Goal: Information Seeking & Learning: Learn about a topic

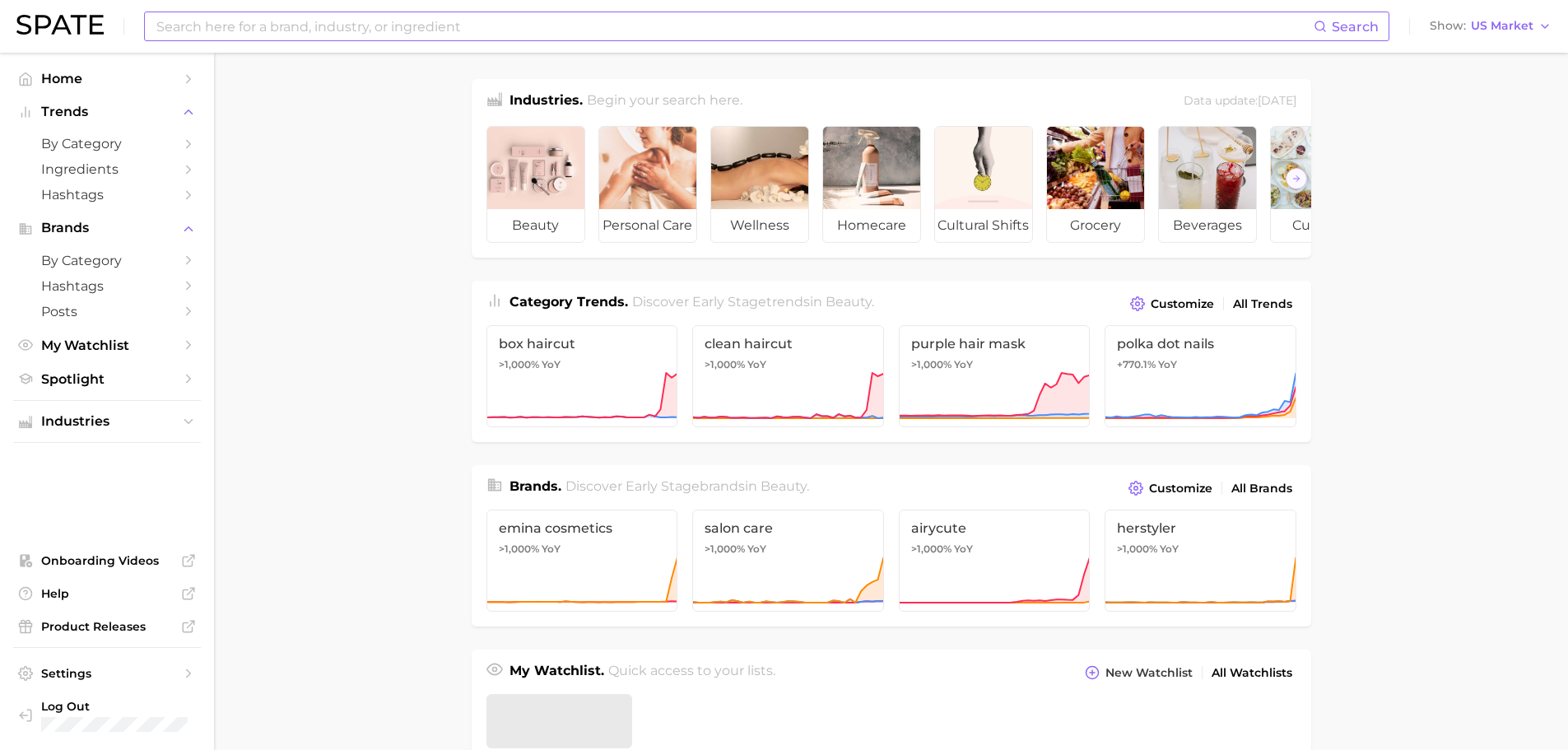
click at [335, 20] on input at bounding box center [734, 26] width 1158 height 28
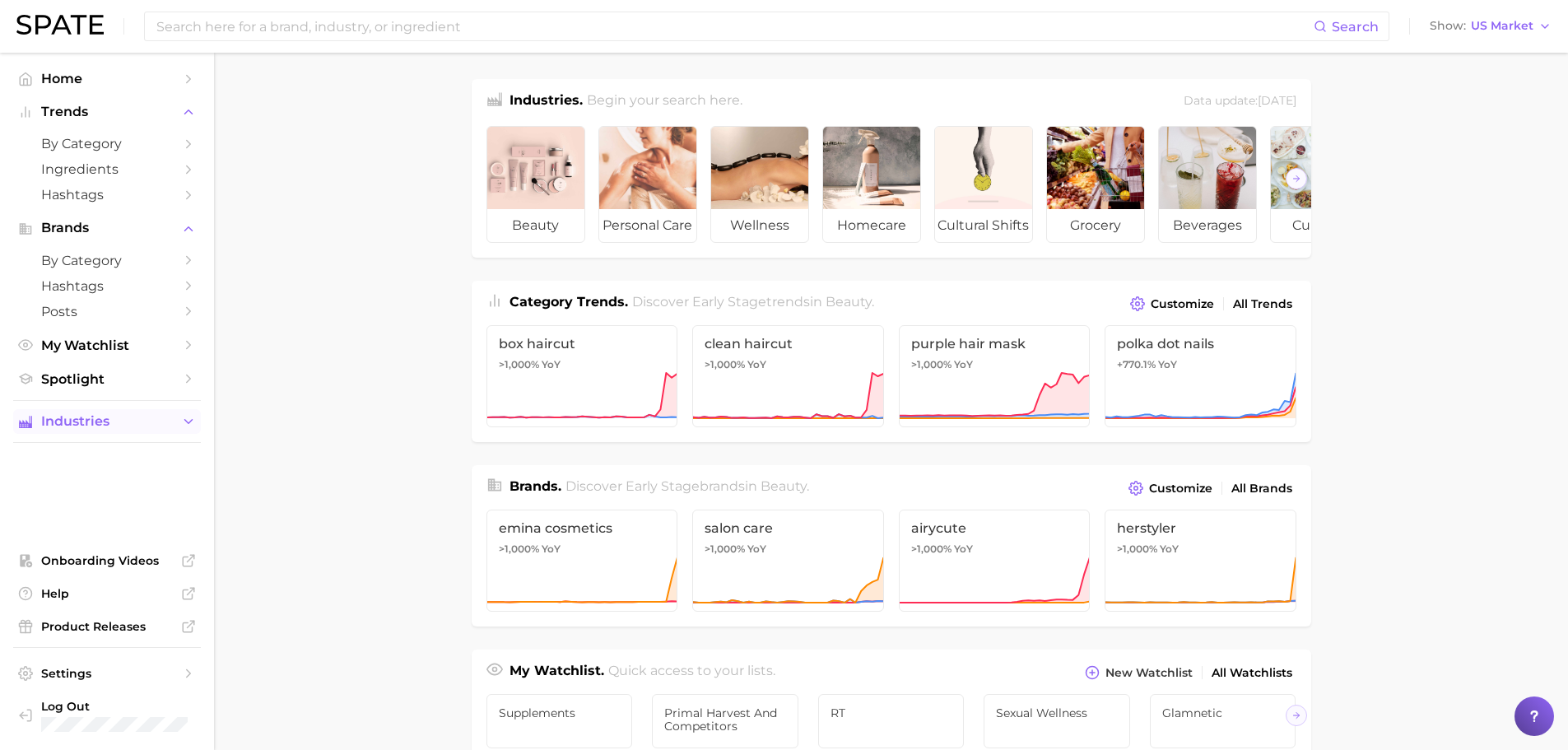
drag, startPoint x: 127, startPoint y: 411, endPoint x: 160, endPoint y: 423, distance: 35.1
click at [127, 411] on button "Industries" at bounding box center [107, 421] width 187 height 25
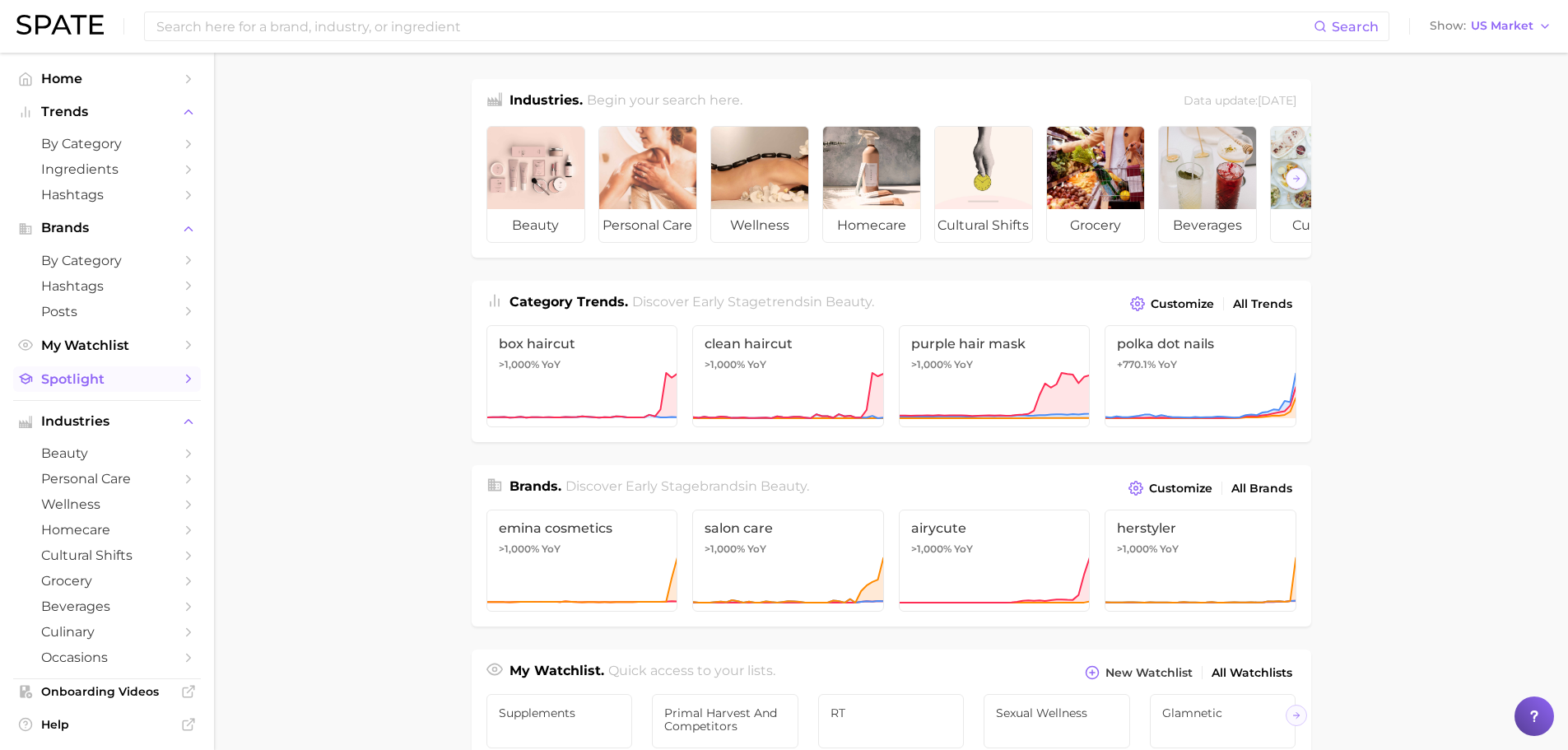
click at [100, 375] on span "Spotlight" at bounding box center [107, 379] width 131 height 16
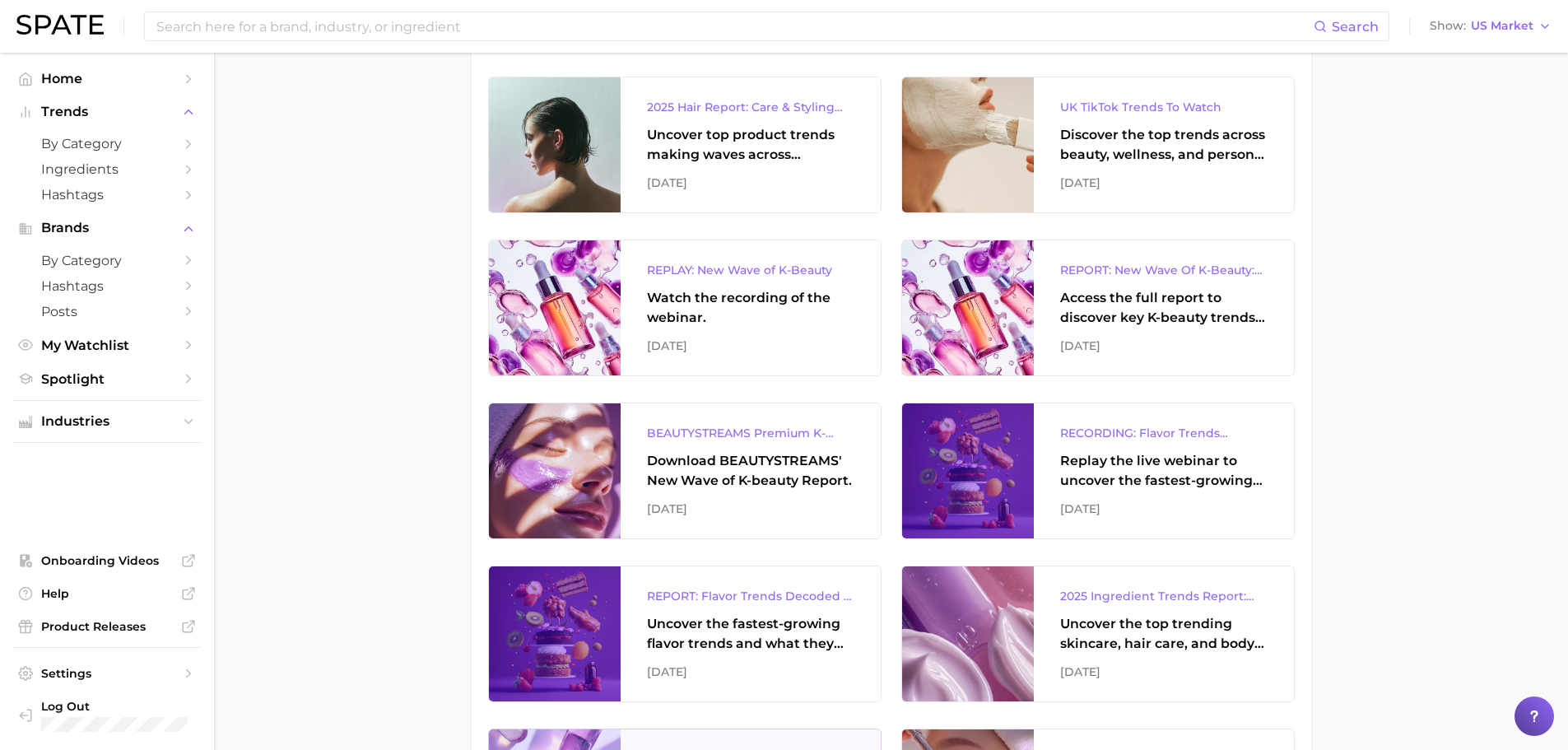
scroll to position [1564, 0]
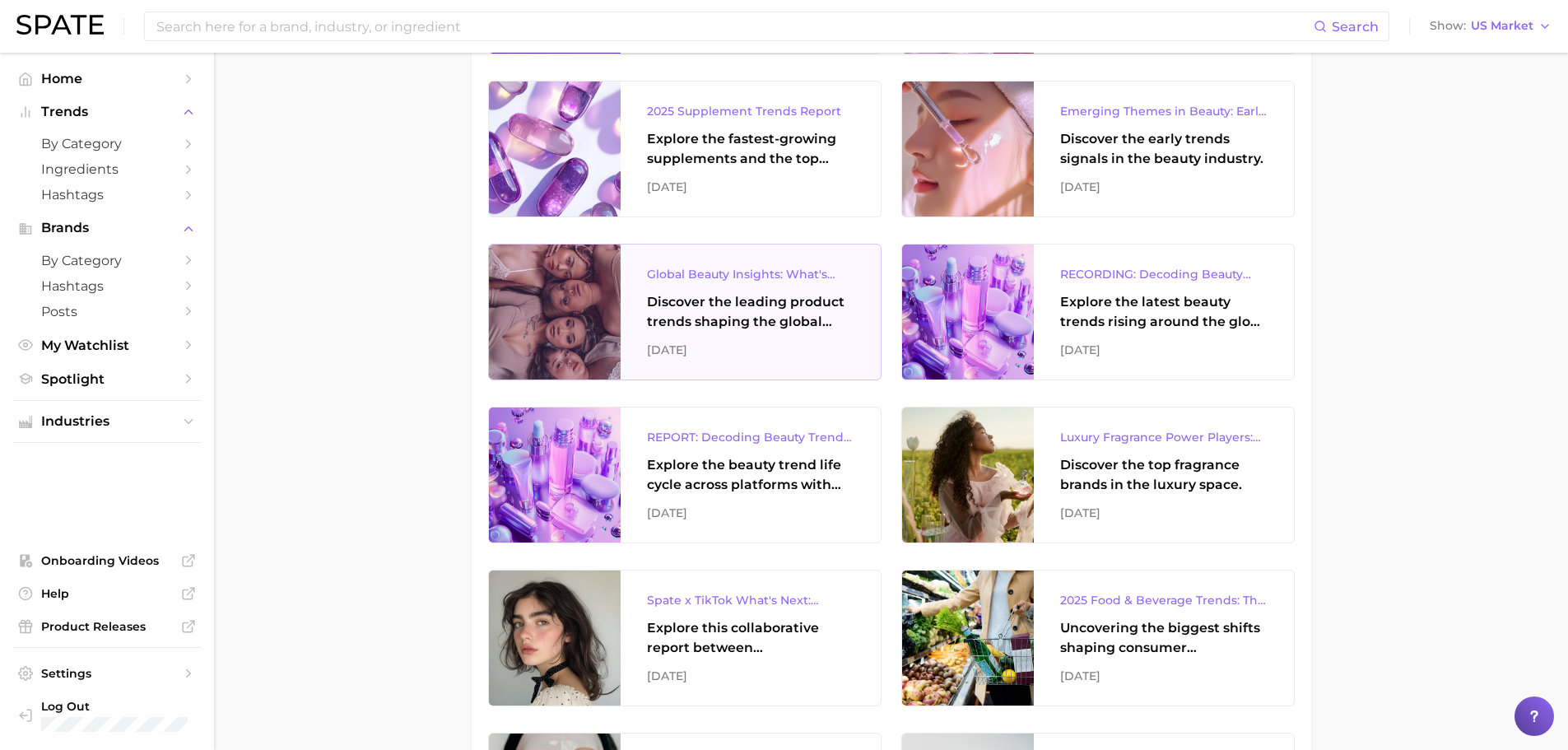
click at [676, 316] on div "Discover the leading product trends shaping the global beauty market." at bounding box center [750, 312] width 207 height 39
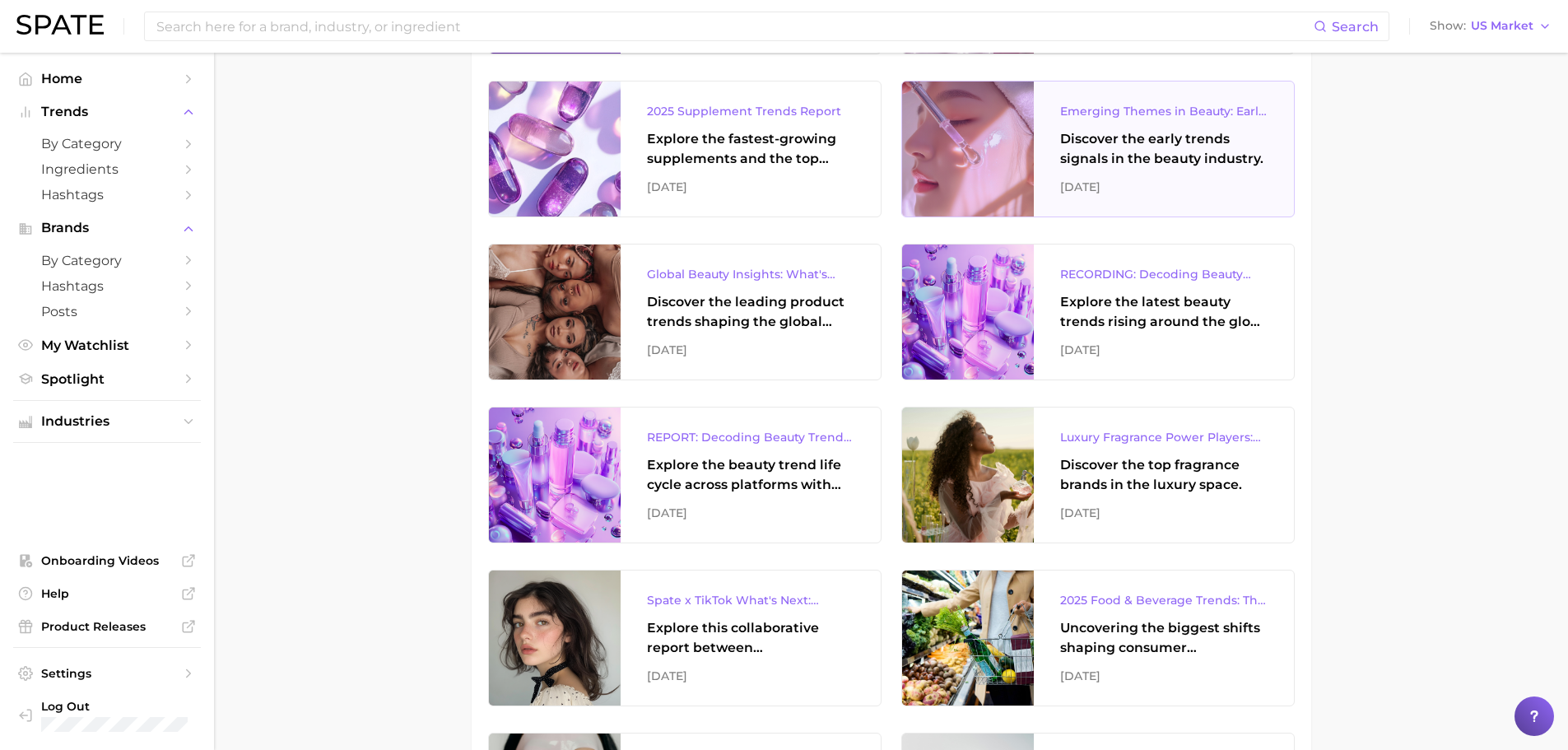
click at [1135, 158] on div "Discover the early trends signals in the beauty industry." at bounding box center [1163, 149] width 207 height 39
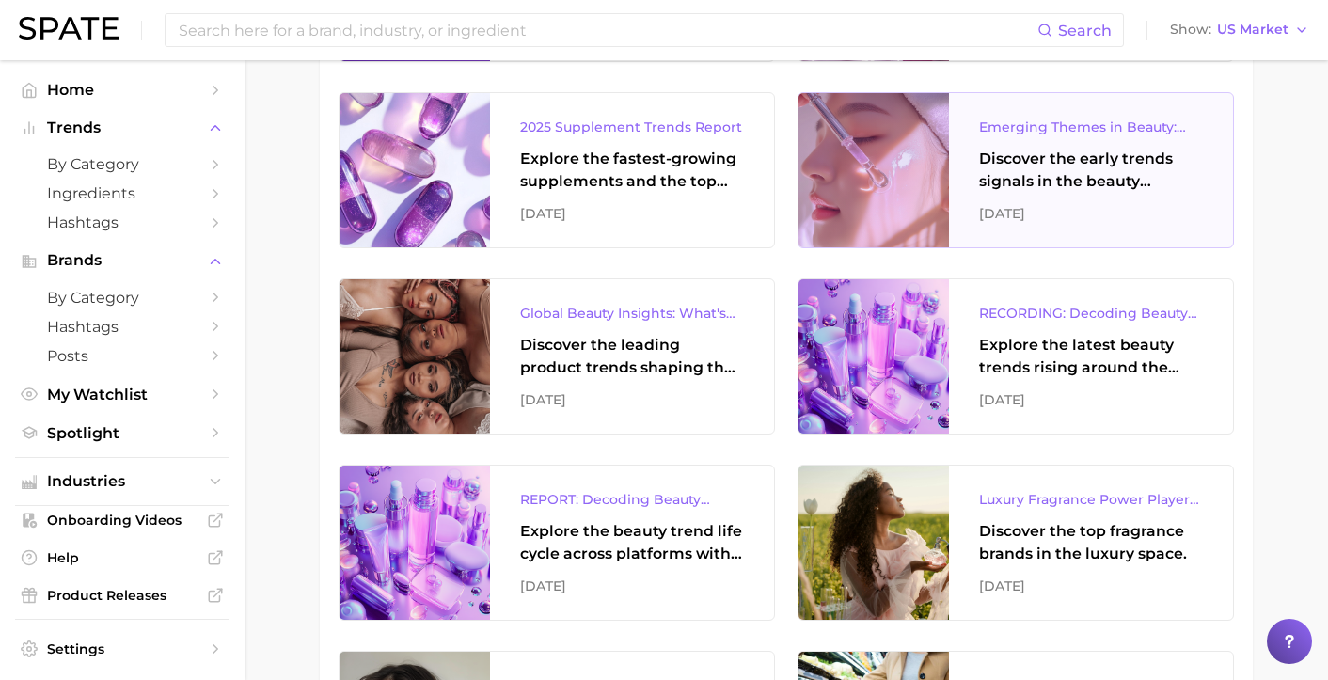
click at [1052, 190] on div "Discover the early trends signals in the beauty industry." at bounding box center [1091, 170] width 224 height 45
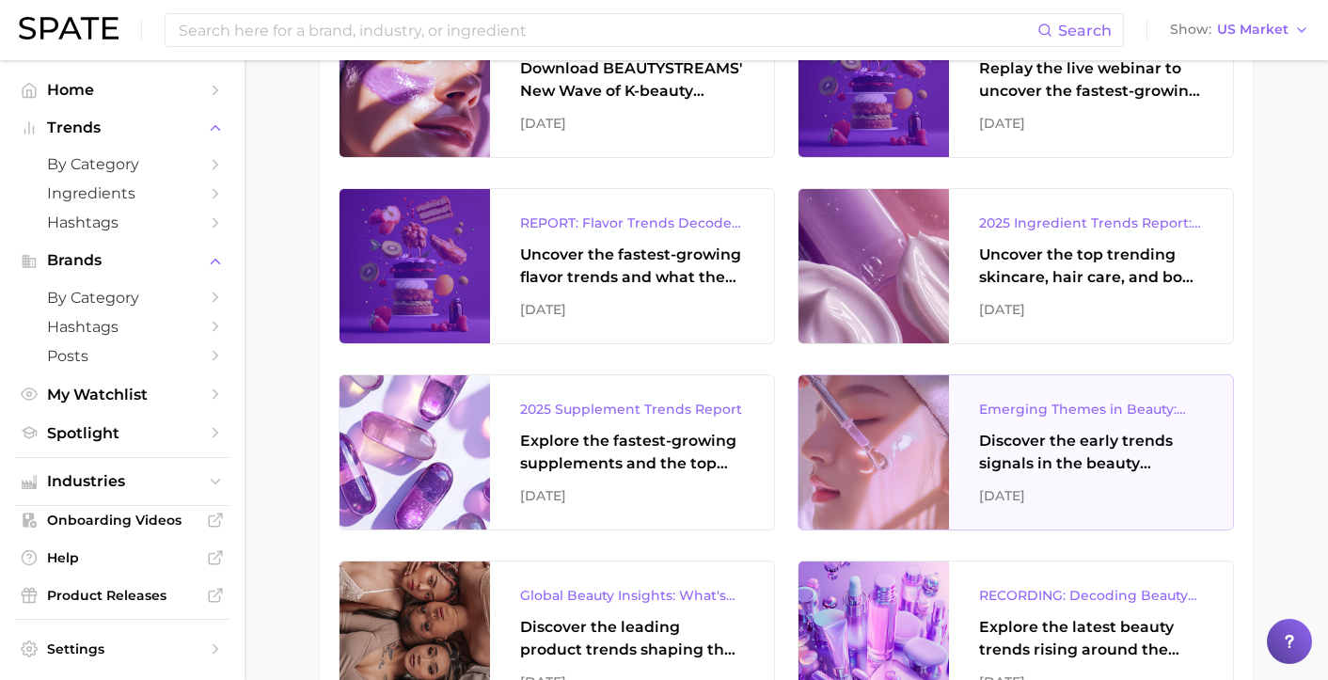
scroll to position [1411, 0]
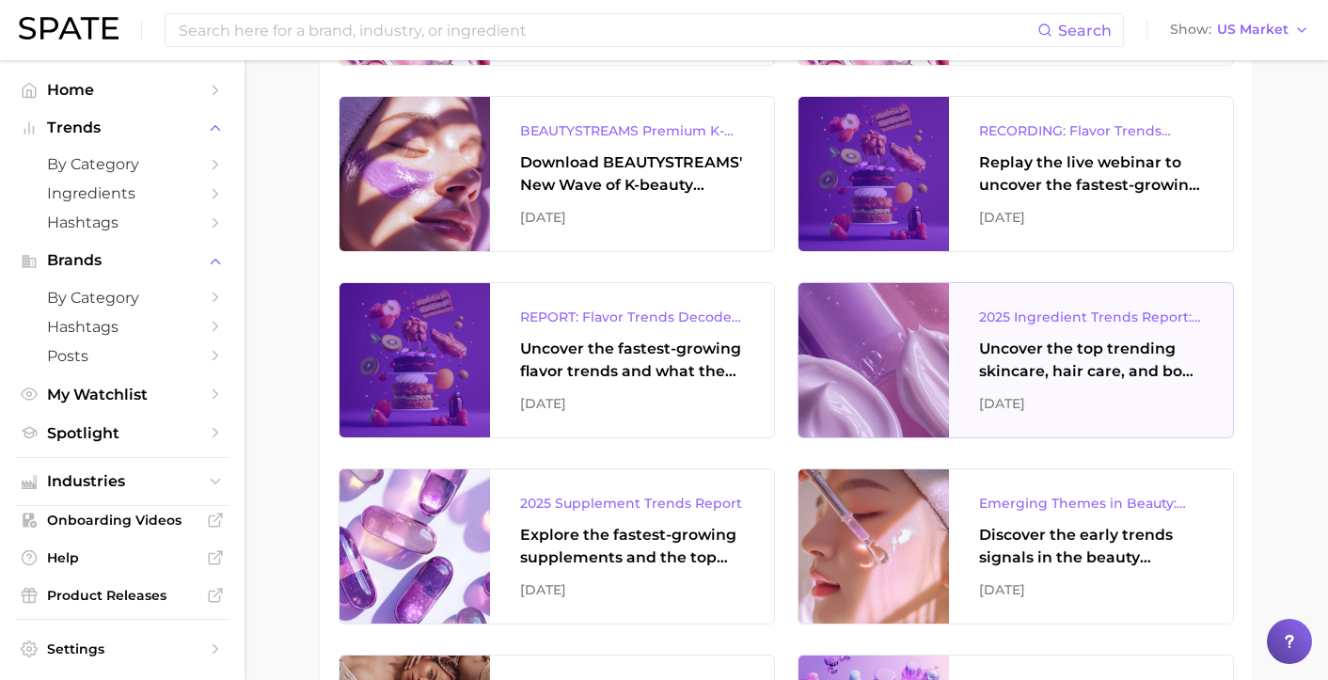
click at [1100, 337] on div "2025 Ingredient Trends Report: The Ingredients Defining Beauty in [DATE] Uncove…" at bounding box center [1091, 360] width 284 height 154
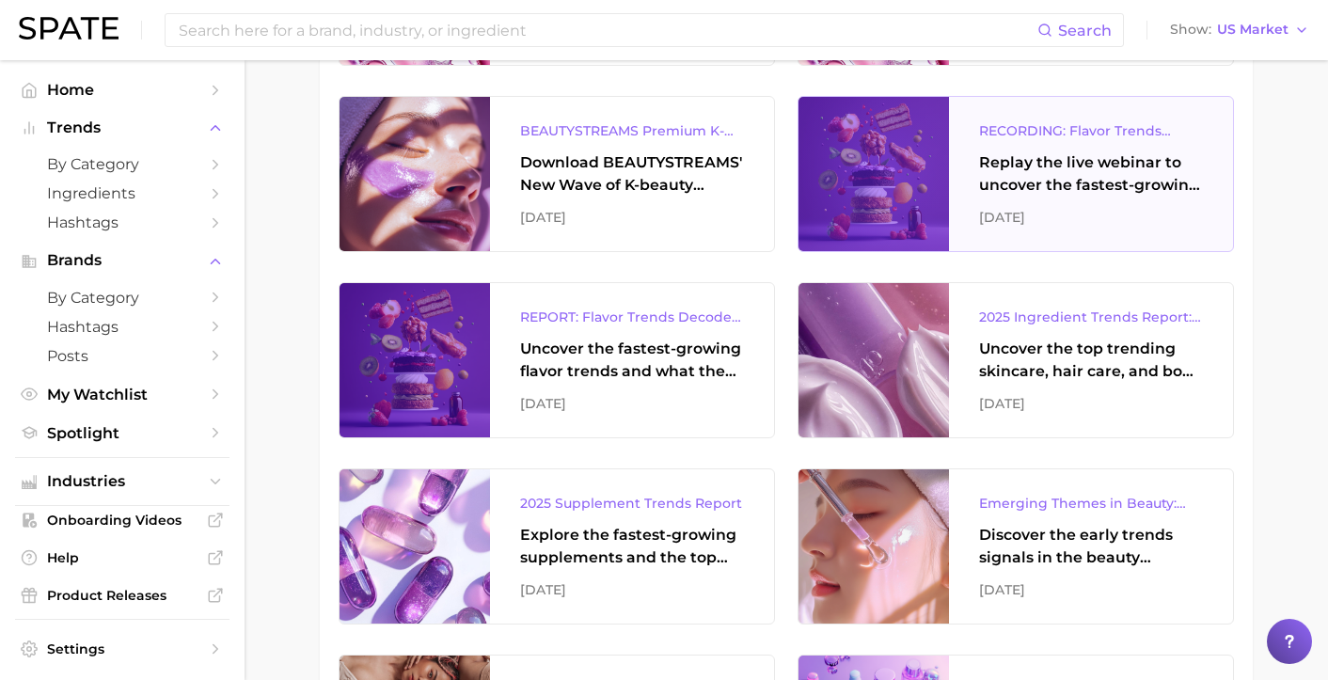
click at [1075, 208] on div "[DATE]" at bounding box center [1091, 217] width 224 height 23
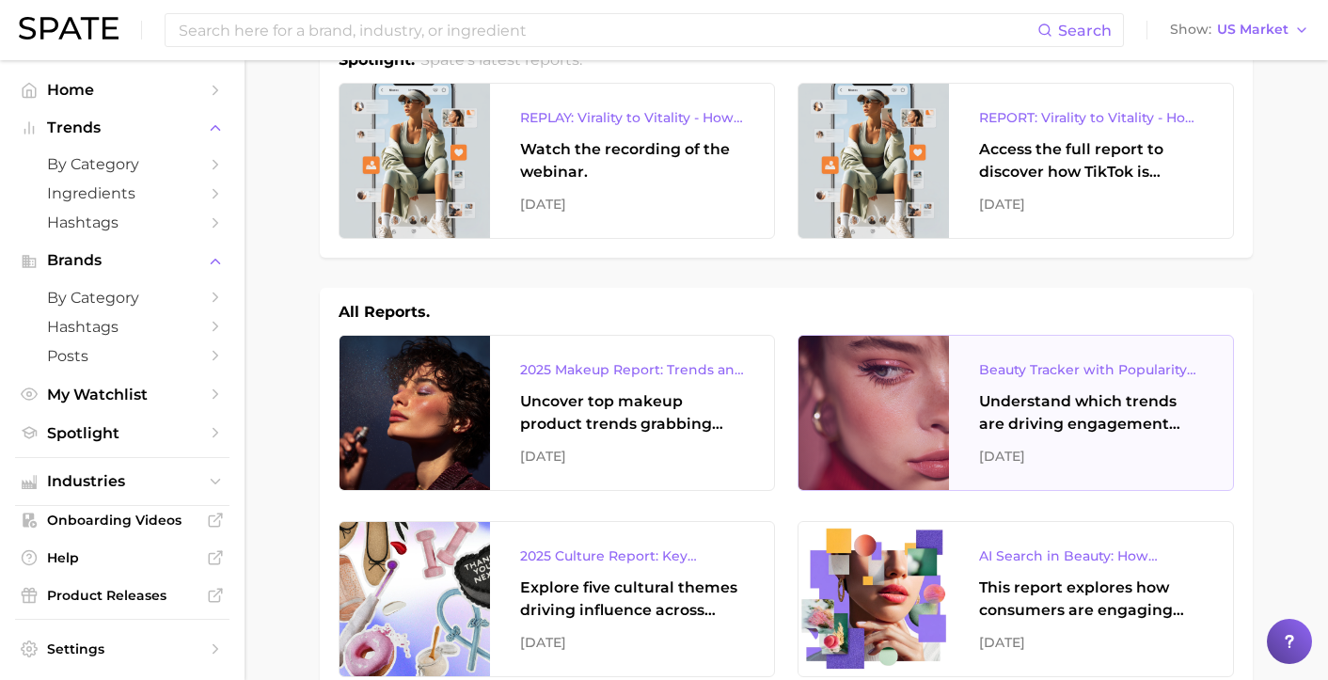
scroll to position [0, 0]
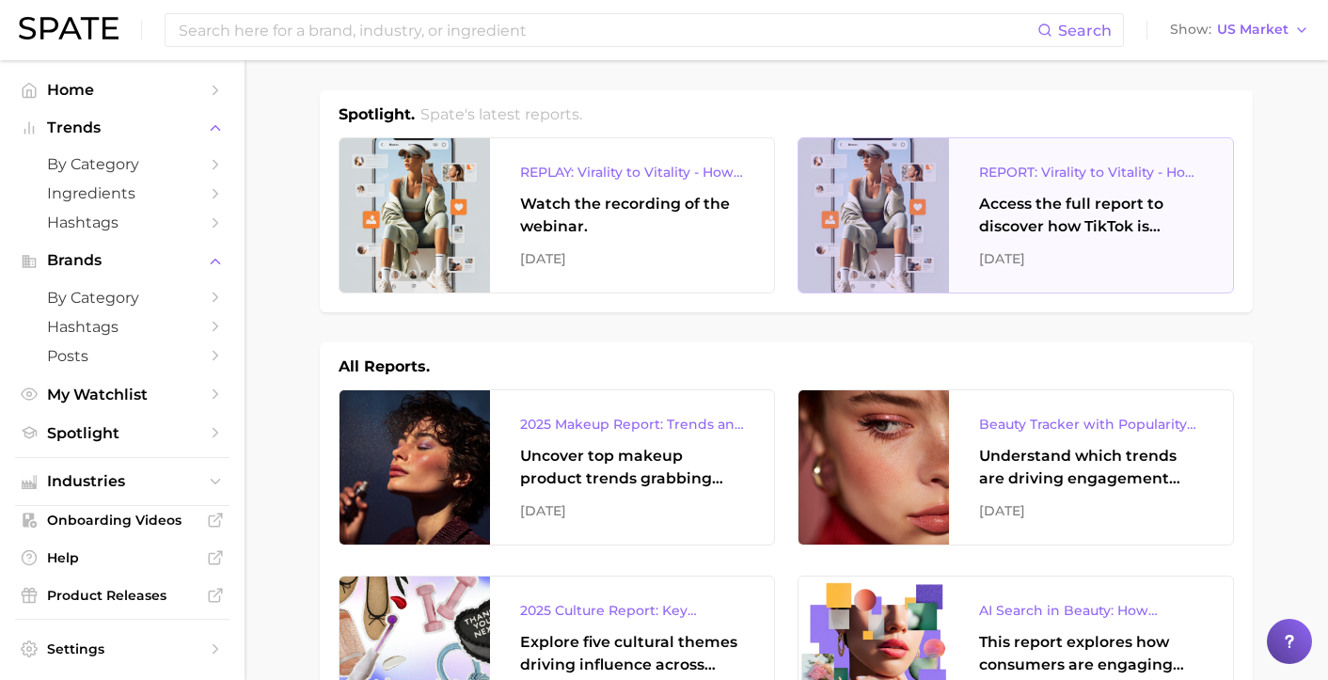
click at [1072, 237] on div "Access the full report to discover how TikTok is reshaping the wellness landsca…" at bounding box center [1091, 215] width 224 height 45
